Goal: Navigation & Orientation: Find specific page/section

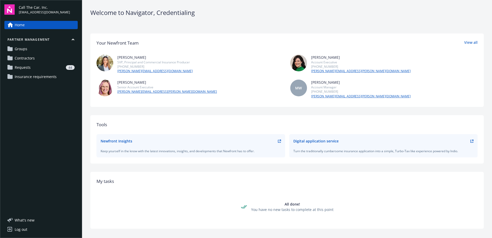
click at [22, 67] on span "Requests" at bounding box center [23, 67] width 16 height 8
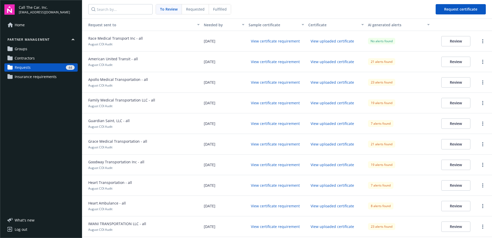
click at [192, 7] on span "Requested" at bounding box center [195, 8] width 19 height 5
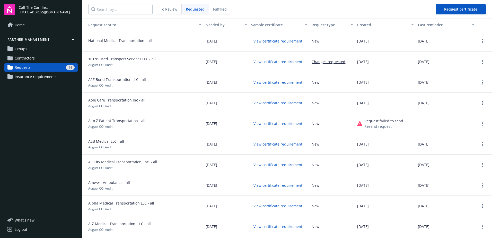
click at [168, 9] on span "To Review" at bounding box center [168, 8] width 17 height 5
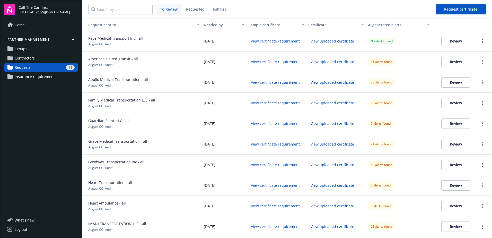
click at [217, 7] on span "Fulfilled" at bounding box center [220, 8] width 14 height 5
